Goal: Task Accomplishment & Management: Use online tool/utility

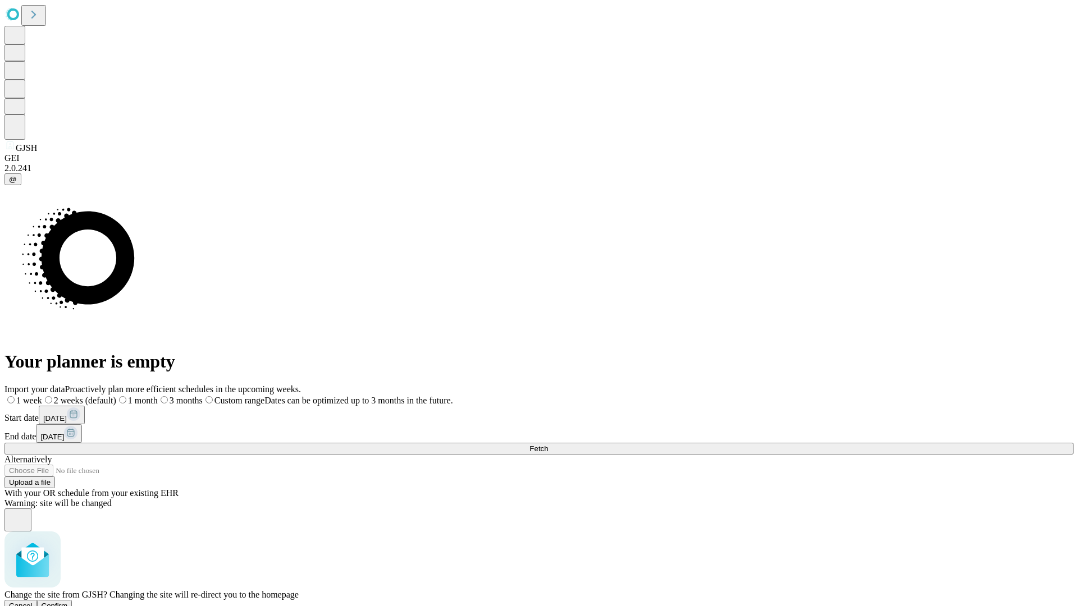
click at [68, 602] on span "Confirm" at bounding box center [55, 606] width 26 height 8
click at [35, 396] on label "1 week" at bounding box center [19, 401] width 30 height 10
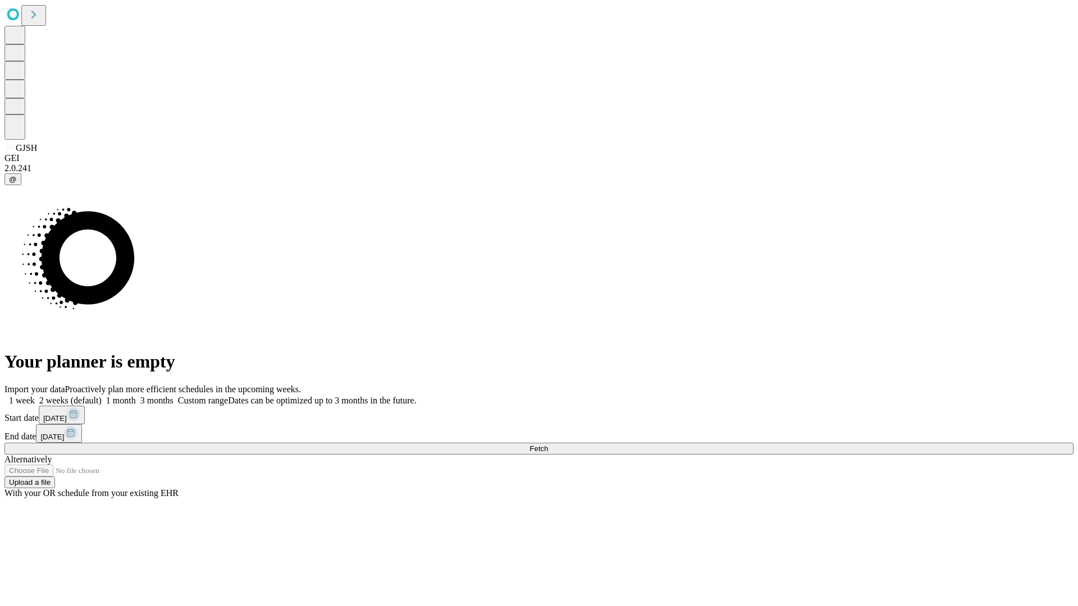
click at [548, 445] on span "Fetch" at bounding box center [538, 449] width 19 height 8
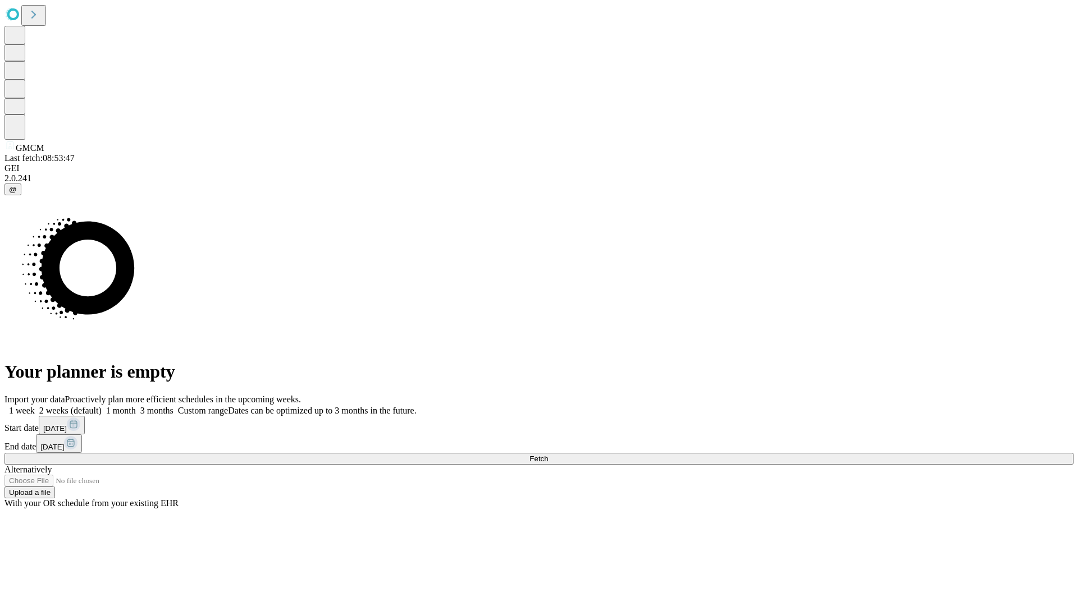
click at [35, 406] on label "1 week" at bounding box center [19, 411] width 30 height 10
click at [548, 455] on span "Fetch" at bounding box center [538, 459] width 19 height 8
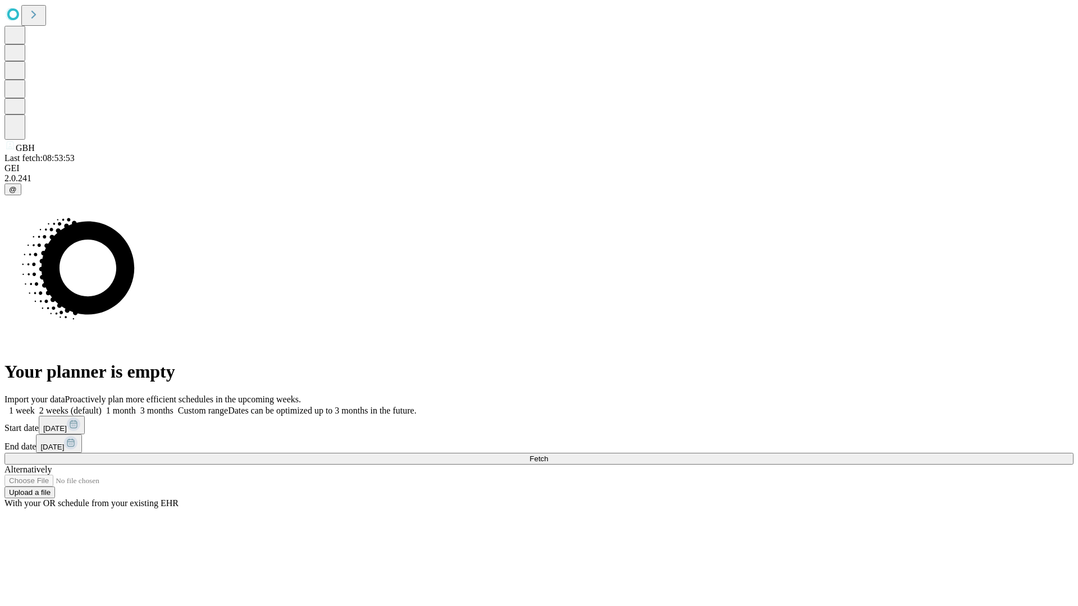
click at [548, 455] on span "Fetch" at bounding box center [538, 459] width 19 height 8
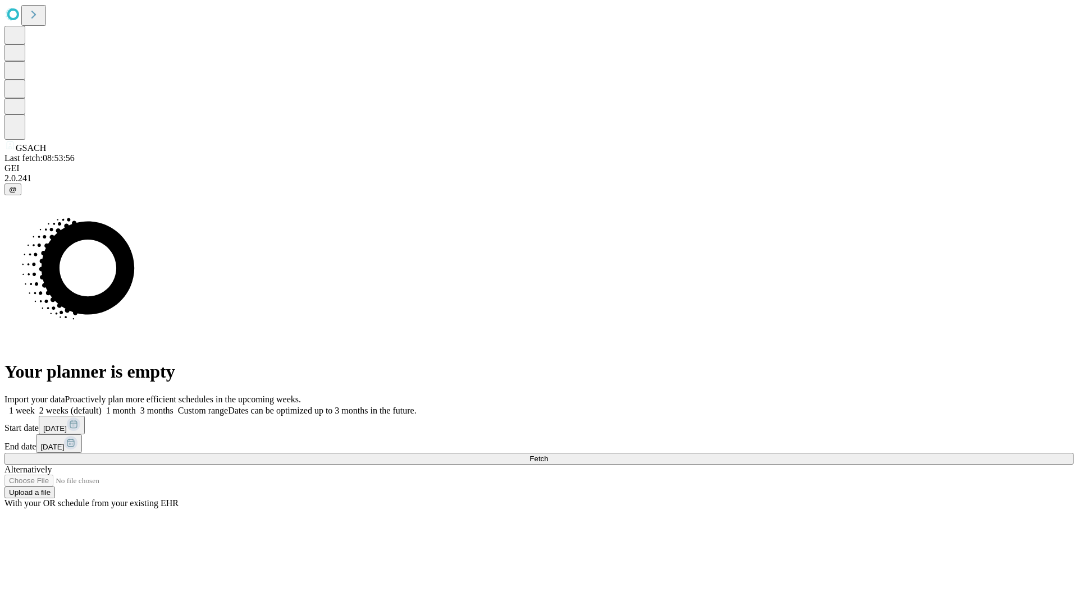
click at [35, 406] on label "1 week" at bounding box center [19, 411] width 30 height 10
click at [548, 455] on span "Fetch" at bounding box center [538, 459] width 19 height 8
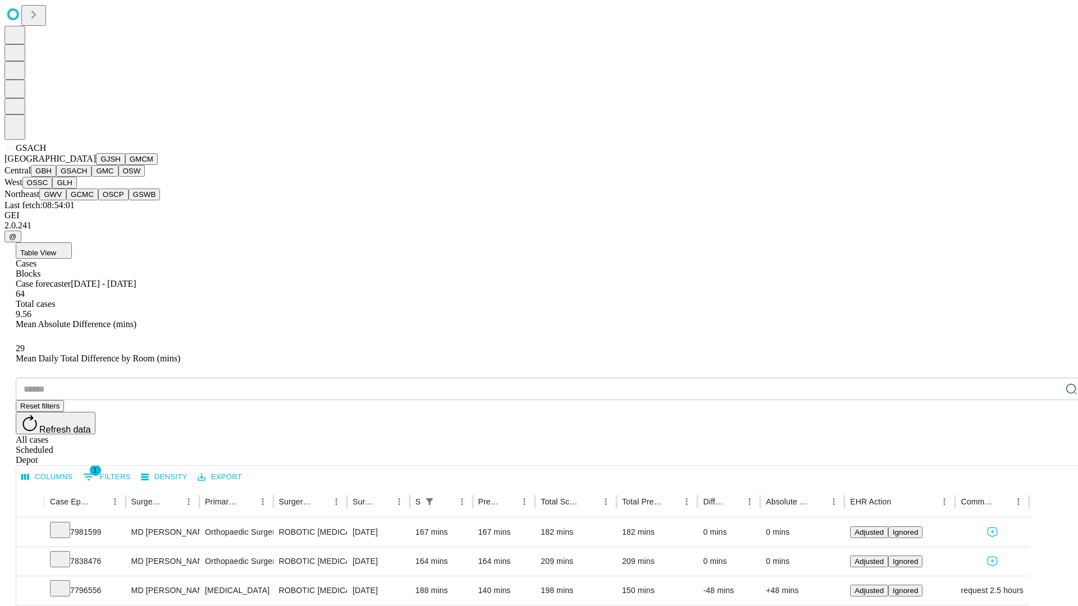
click at [92, 177] on button "GMC" at bounding box center [105, 171] width 26 height 12
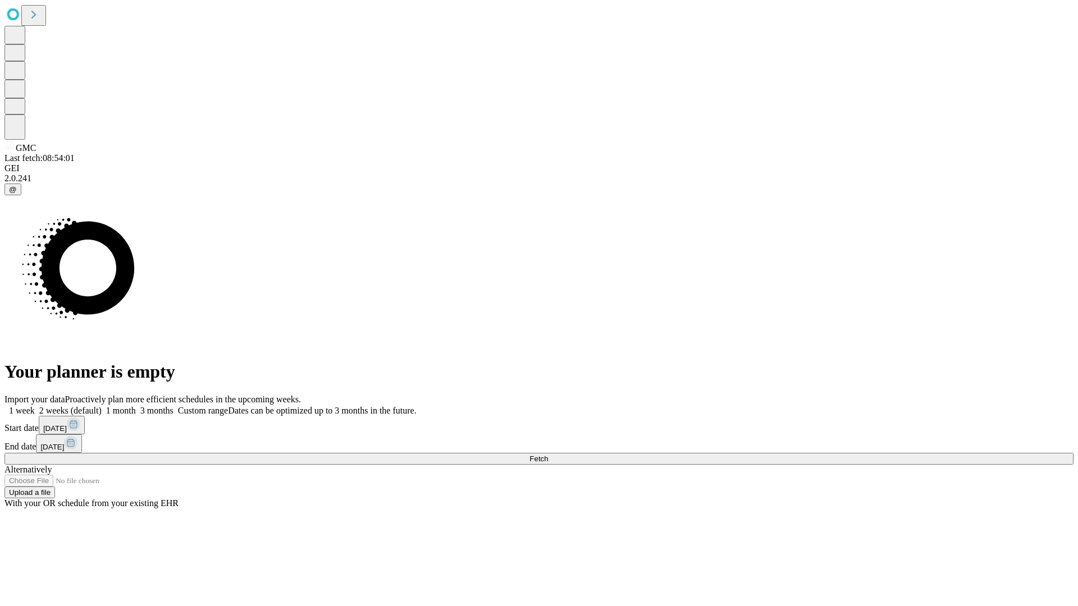
click at [548, 455] on span "Fetch" at bounding box center [538, 459] width 19 height 8
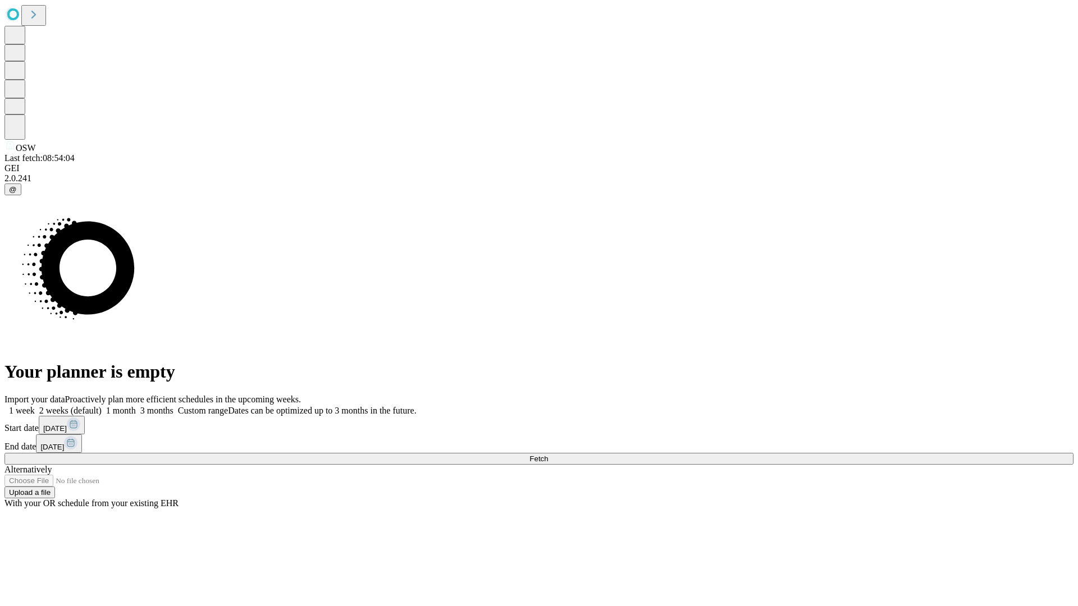
click at [35, 406] on label "1 week" at bounding box center [19, 411] width 30 height 10
click at [548, 455] on span "Fetch" at bounding box center [538, 459] width 19 height 8
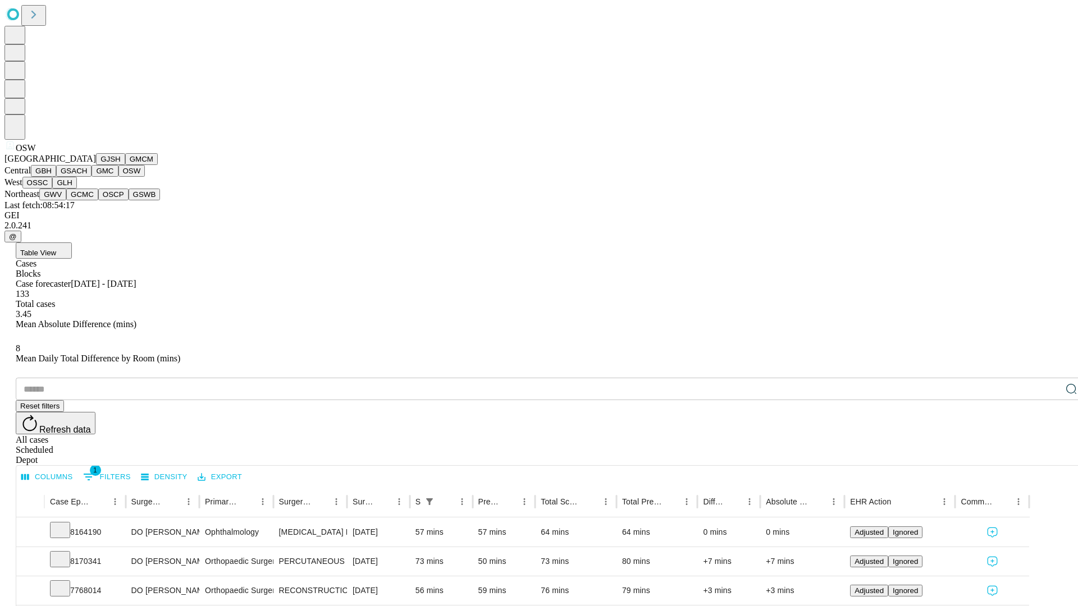
click at [53, 189] on button "OSSC" at bounding box center [37, 183] width 30 height 12
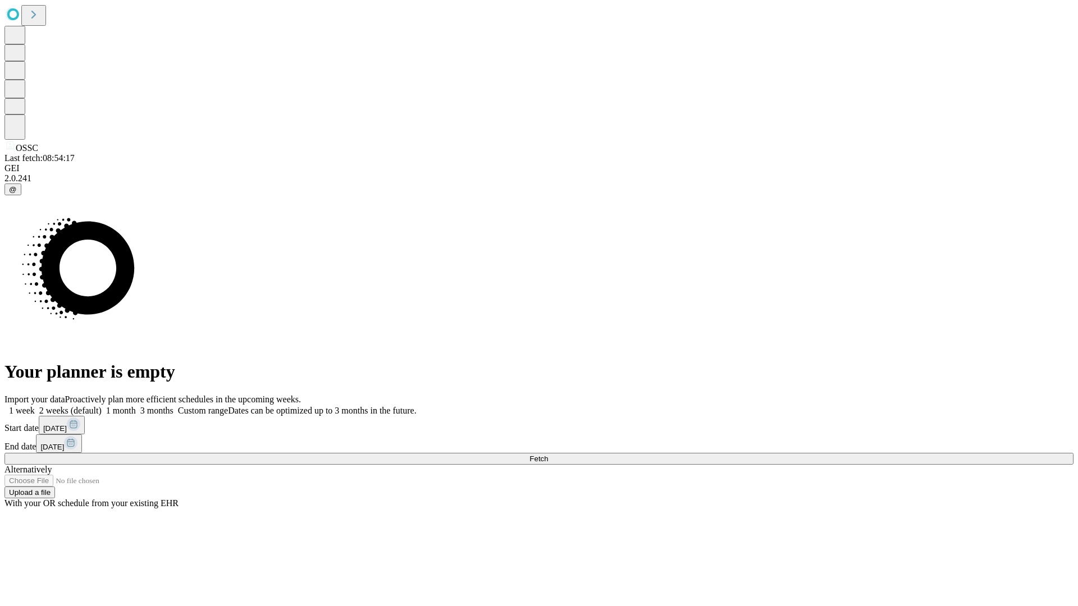
click at [35, 406] on label "1 week" at bounding box center [19, 411] width 30 height 10
click at [548, 455] on span "Fetch" at bounding box center [538, 459] width 19 height 8
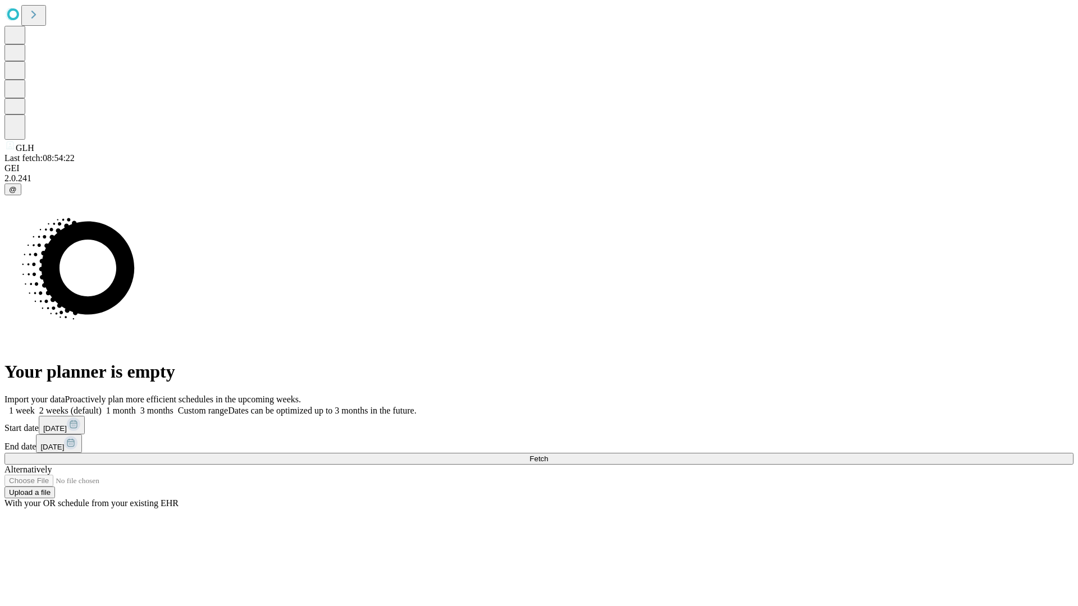
click at [35, 406] on label "1 week" at bounding box center [19, 411] width 30 height 10
click at [548, 455] on span "Fetch" at bounding box center [538, 459] width 19 height 8
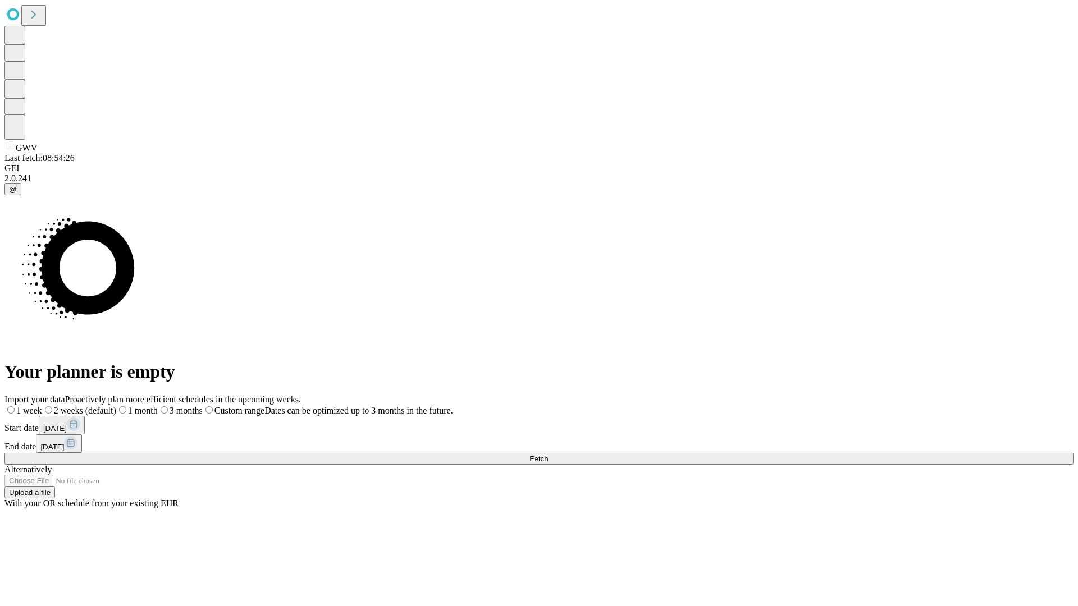
click at [42, 406] on label "1 week" at bounding box center [23, 411] width 38 height 10
click at [548, 455] on span "Fetch" at bounding box center [538, 459] width 19 height 8
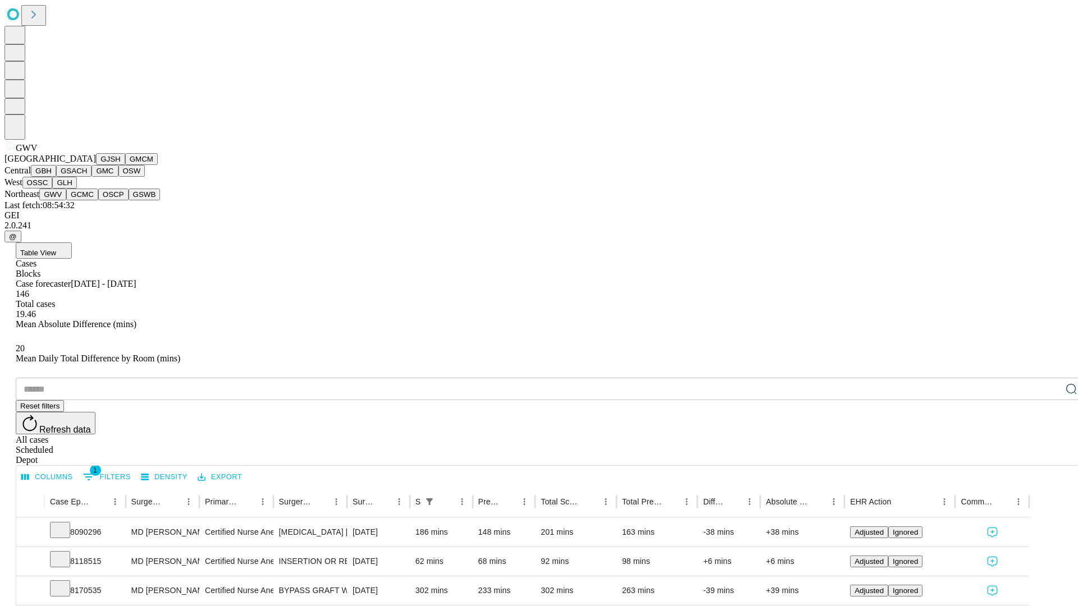
click at [87, 200] on button "GCMC" at bounding box center [82, 195] width 32 height 12
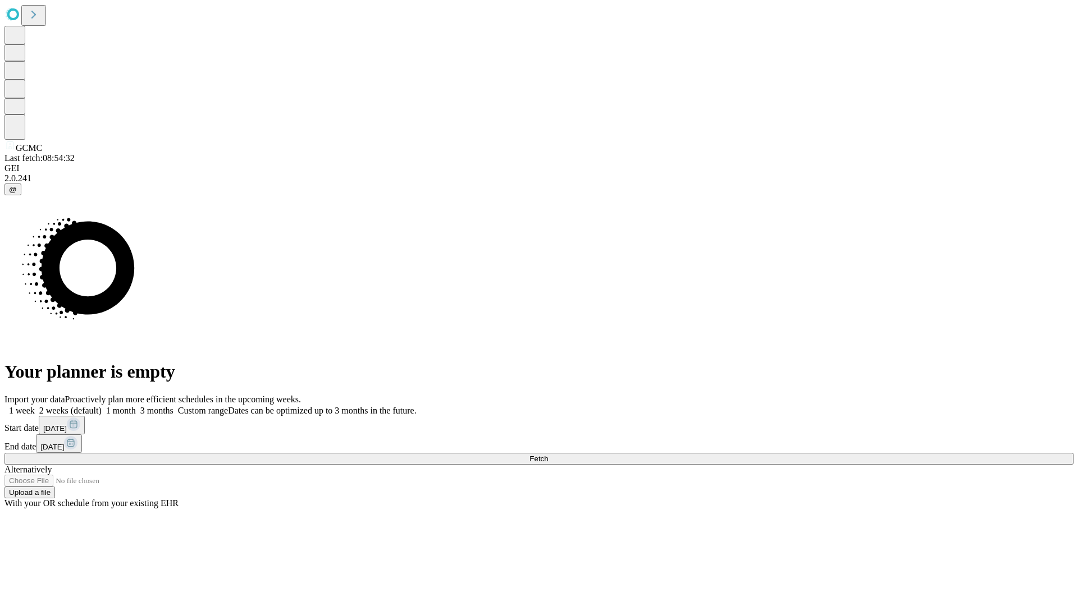
click at [35, 406] on label "1 week" at bounding box center [19, 411] width 30 height 10
click at [548, 455] on span "Fetch" at bounding box center [538, 459] width 19 height 8
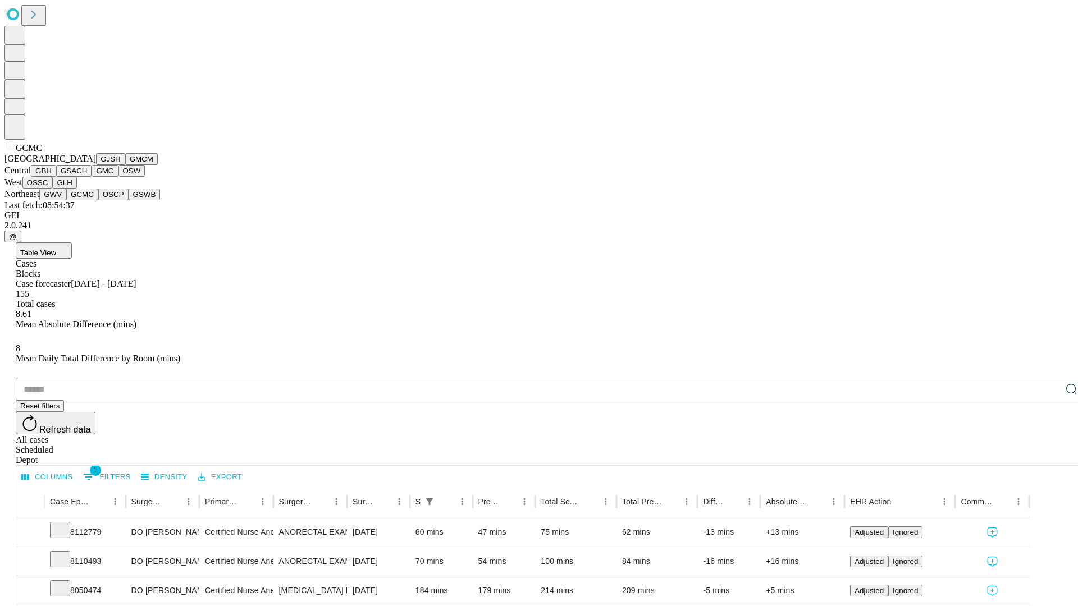
click at [98, 200] on button "OSCP" at bounding box center [113, 195] width 30 height 12
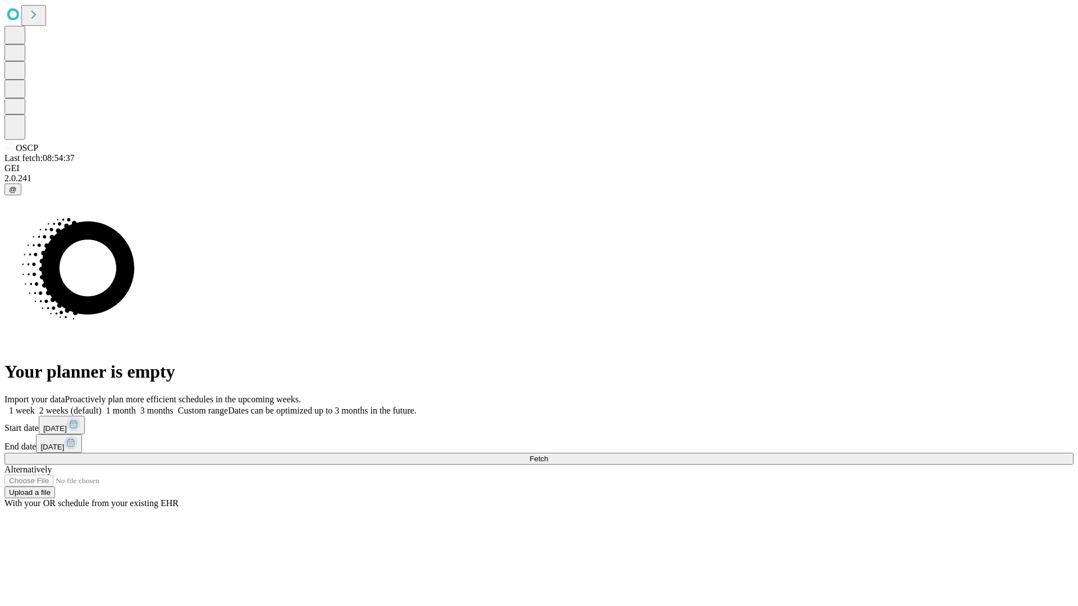
click at [35, 406] on label "1 week" at bounding box center [19, 411] width 30 height 10
click at [548, 455] on span "Fetch" at bounding box center [538, 459] width 19 height 8
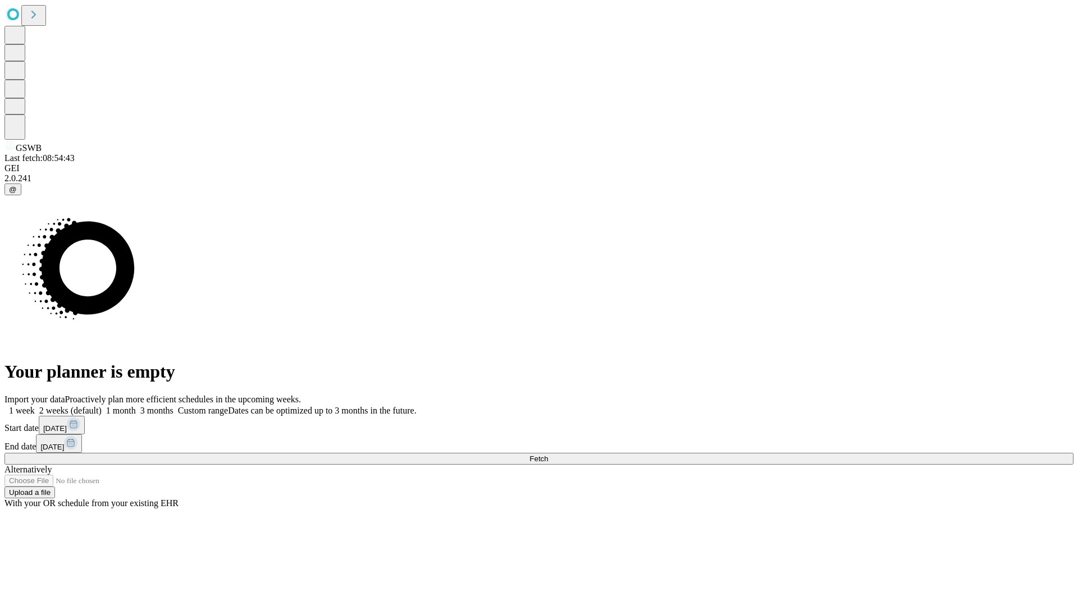
click at [548, 455] on span "Fetch" at bounding box center [538, 459] width 19 height 8
